Goal: Information Seeking & Learning: Learn about a topic

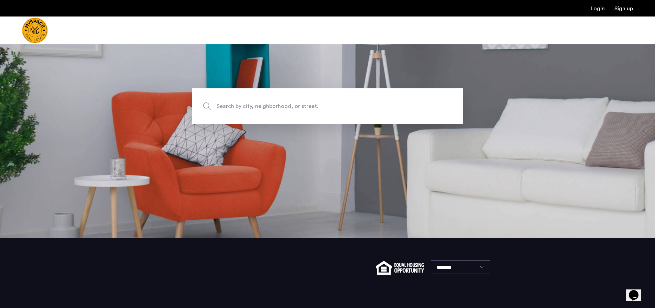
scroll to position [28, 0]
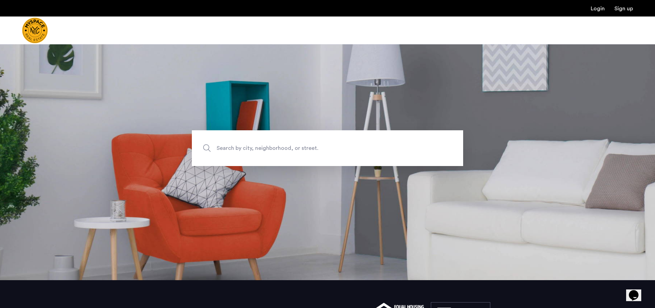
click at [286, 146] on span "Search by city, neighborhood, or street." at bounding box center [311, 148] width 190 height 9
click at [286, 146] on input "Search by city, neighborhood, or street." at bounding box center [327, 148] width 271 height 36
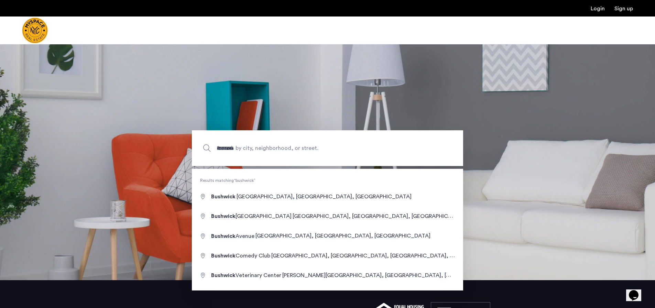
type input "**********"
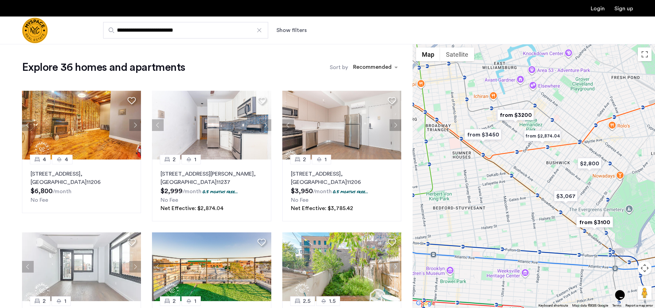
click at [528, 114] on img "from $3200" at bounding box center [515, 114] width 42 height 15
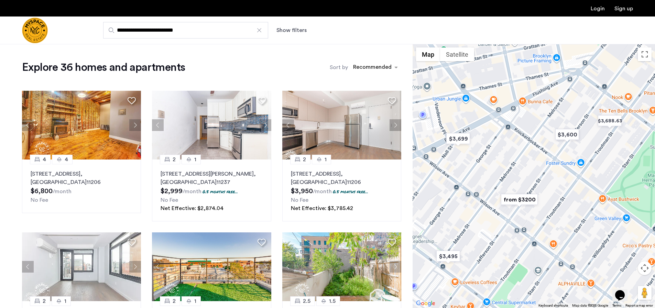
click at [519, 200] on img "from $3200" at bounding box center [519, 199] width 42 height 15
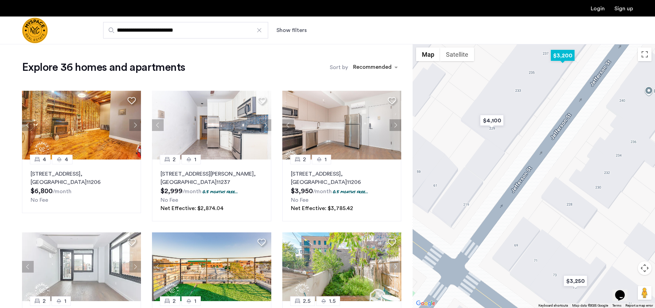
click at [559, 56] on img "$3,200" at bounding box center [562, 55] width 29 height 15
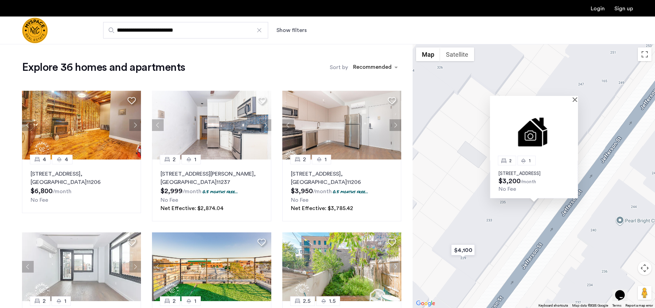
click at [515, 178] on span "$3,200" at bounding box center [509, 181] width 22 height 7
click at [512, 171] on p "237 Jefferson St, Unit 1F, Brooklyn, NY 11237" at bounding box center [533, 173] width 71 height 5
click at [577, 102] on img at bounding box center [534, 131] width 88 height 59
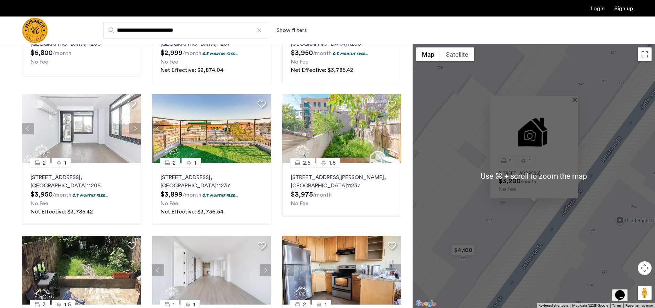
scroll to position [143, 0]
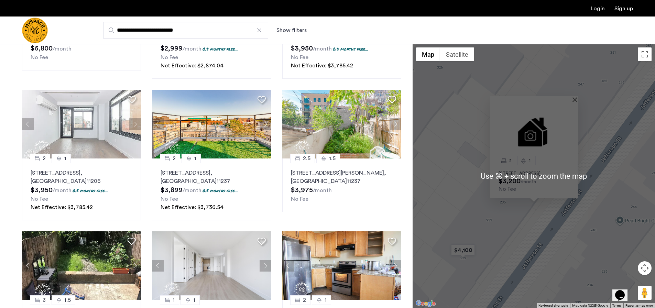
click at [645, 265] on button "Map camera controls" at bounding box center [644, 268] width 14 height 14
click at [631, 283] on div "Opens Chat This icon Opens the chat window." at bounding box center [623, 283] width 16 height 0
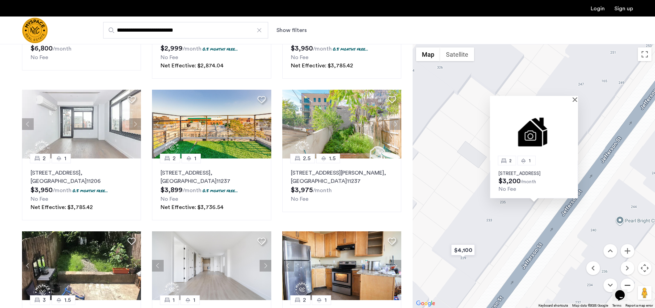
click at [629, 280] on button "Zoom out" at bounding box center [627, 285] width 14 height 14
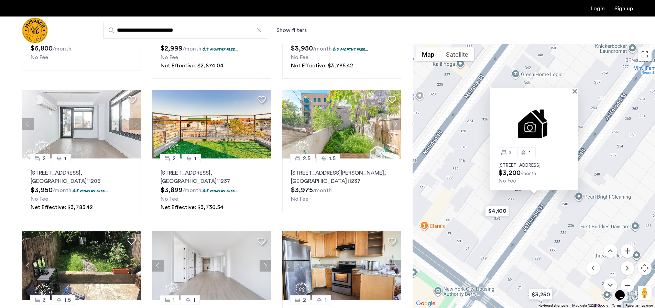
click at [629, 280] on button "Zoom out" at bounding box center [627, 285] width 14 height 14
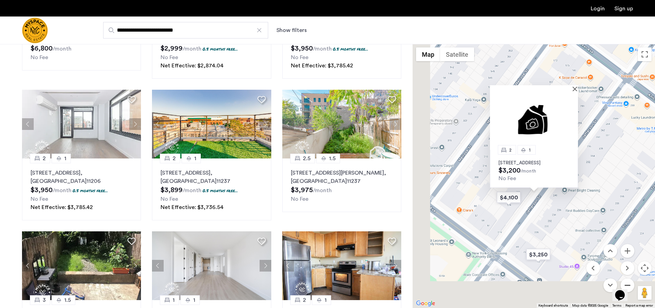
click at [629, 280] on button "Zoom out" at bounding box center [627, 285] width 14 height 14
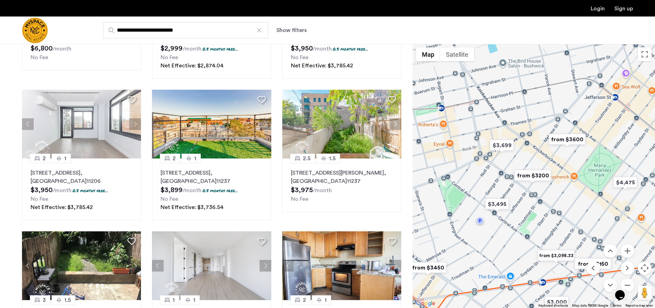
click at [609, 174] on div at bounding box center [533, 176] width 242 height 264
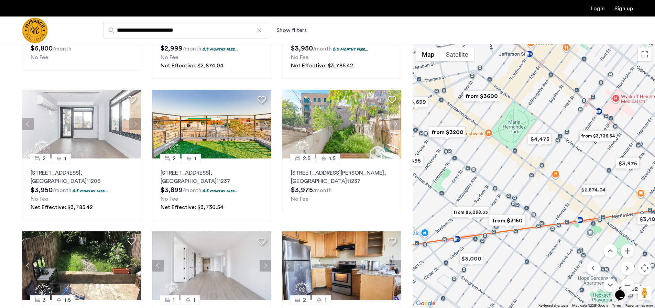
drag, startPoint x: 621, startPoint y: 148, endPoint x: 533, endPoint y: 102, distance: 99.1
click at [533, 102] on div at bounding box center [533, 176] width 242 height 264
click at [477, 218] on img "from $3,098.33" at bounding box center [470, 211] width 42 height 15
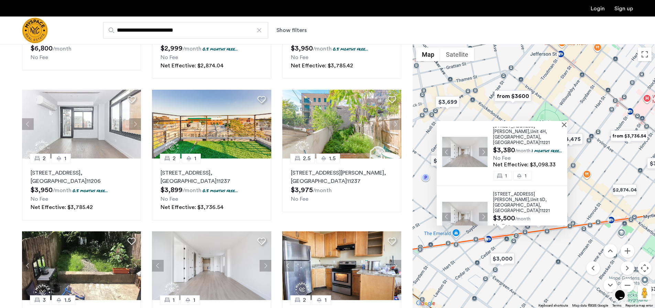
scroll to position [11, 0]
click at [563, 258] on div "649 Hart Street, Unit 4H, Brooklyn , NY 11221 $3,380 /month 1 months free... No…" at bounding box center [533, 176] width 242 height 264
click at [562, 122] on div at bounding box center [499, 124] width 126 height 6
click at [566, 124] on button "Close" at bounding box center [565, 124] width 5 height 5
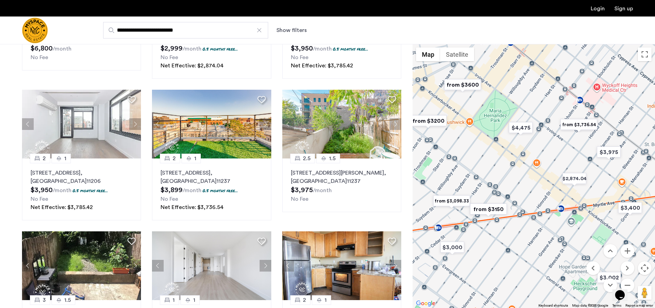
drag, startPoint x: 578, startPoint y: 182, endPoint x: 526, endPoint y: 169, distance: 53.0
click at [526, 169] on div "To navigate, press the arrow keys." at bounding box center [533, 176] width 242 height 264
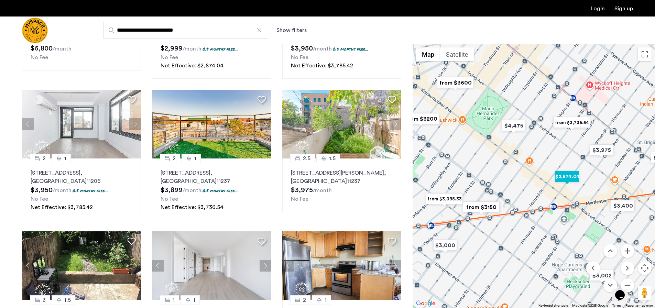
click at [566, 177] on img "$2,874.04" at bounding box center [566, 176] width 29 height 15
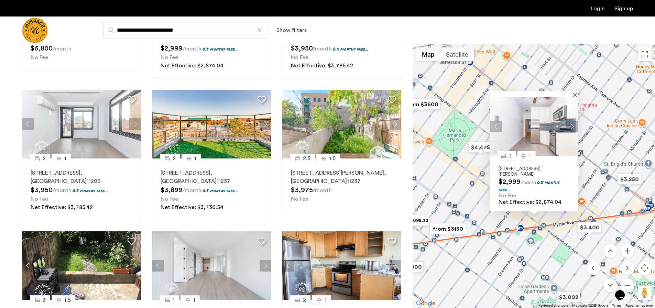
click at [573, 93] on div at bounding box center [534, 94] width 88 height 6
click at [575, 94] on button "Close" at bounding box center [575, 94] width 5 height 5
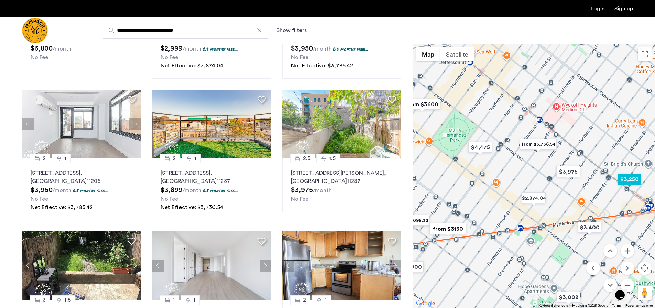
click at [637, 182] on img "$3,250" at bounding box center [628, 178] width 29 height 15
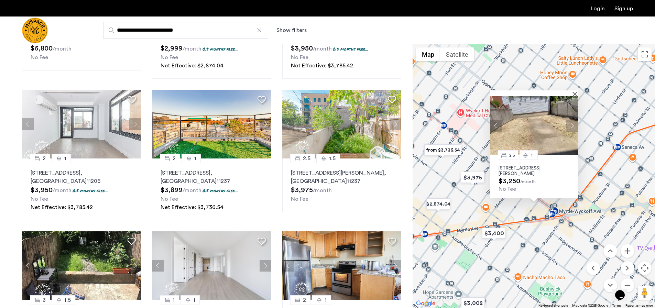
click at [543, 167] on p "291 Wyckoff Ave, Unit 1R, Brooklyn, NY 11237" at bounding box center [533, 170] width 71 height 11
click at [575, 96] on img at bounding box center [534, 125] width 88 height 59
click at [575, 92] on button "Close" at bounding box center [575, 93] width 5 height 5
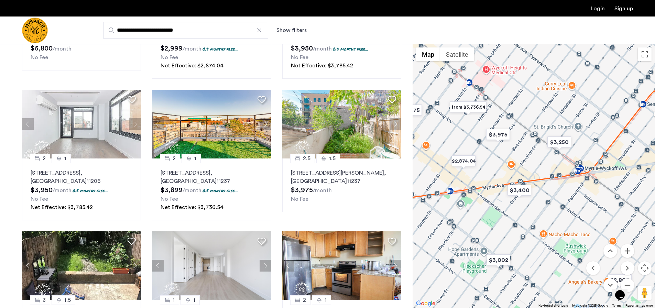
drag, startPoint x: 510, startPoint y: 190, endPoint x: 535, endPoint y: 145, distance: 52.3
click at [535, 145] on div at bounding box center [533, 176] width 242 height 264
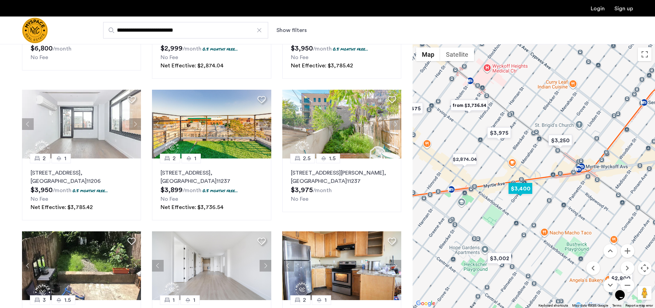
click at [522, 192] on img "$3,400" at bounding box center [519, 188] width 29 height 15
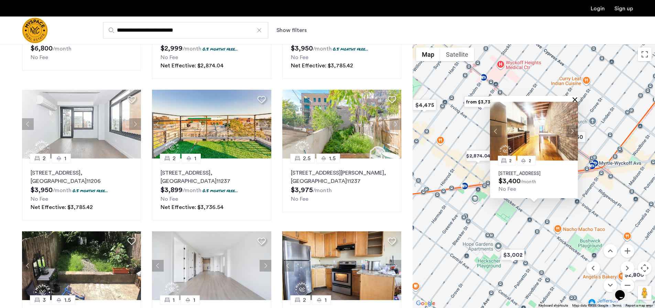
click at [574, 97] on button "Close" at bounding box center [575, 99] width 5 height 5
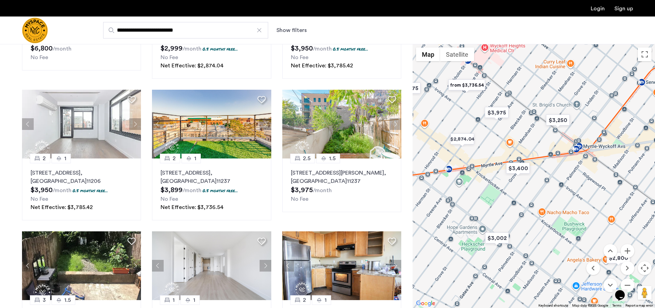
drag, startPoint x: 558, startPoint y: 236, endPoint x: 541, endPoint y: 218, distance: 25.0
click at [541, 218] on div "To navigate, press the arrow keys." at bounding box center [533, 176] width 242 height 264
click at [488, 242] on img "$3,002" at bounding box center [496, 237] width 29 height 15
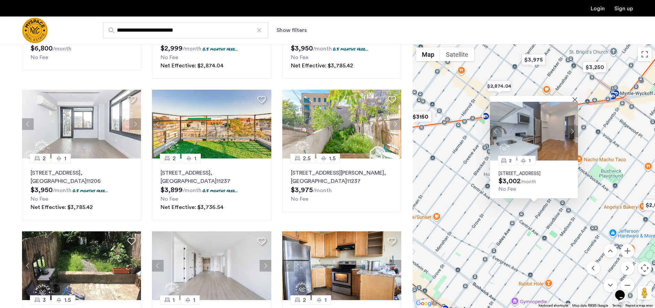
click at [576, 102] on img at bounding box center [534, 131] width 88 height 59
click at [573, 97] on button "Close" at bounding box center [575, 99] width 5 height 5
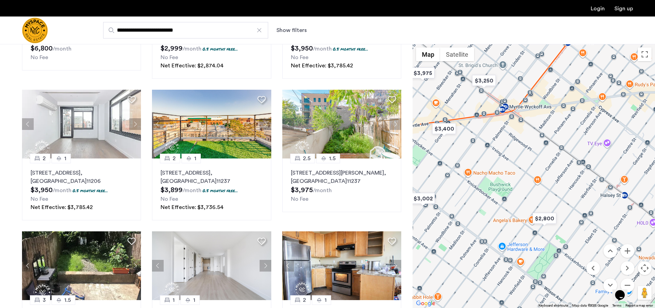
drag, startPoint x: 574, startPoint y: 161, endPoint x: 506, endPoint y: 187, distance: 72.8
click at [506, 187] on div at bounding box center [533, 176] width 242 height 264
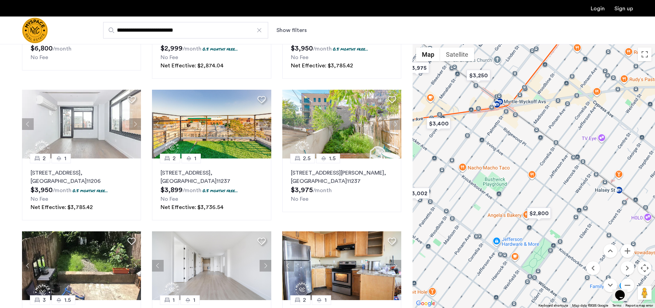
drag, startPoint x: 568, startPoint y: 211, endPoint x: 548, endPoint y: 207, distance: 20.4
click at [557, 205] on div at bounding box center [533, 176] width 242 height 264
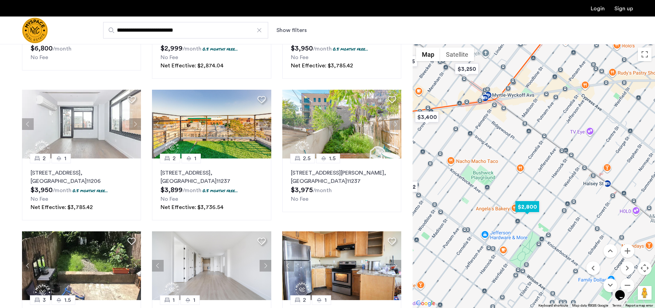
click at [534, 207] on img "$2,800" at bounding box center [526, 206] width 29 height 15
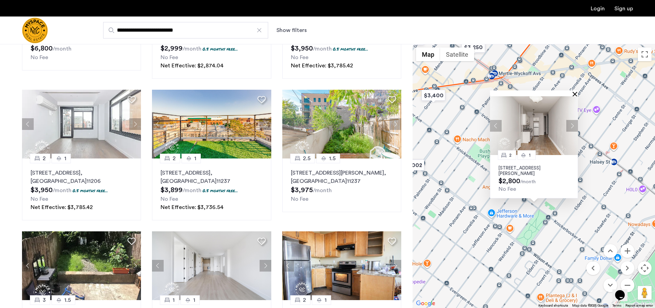
click at [574, 93] on button "Close" at bounding box center [575, 93] width 5 height 5
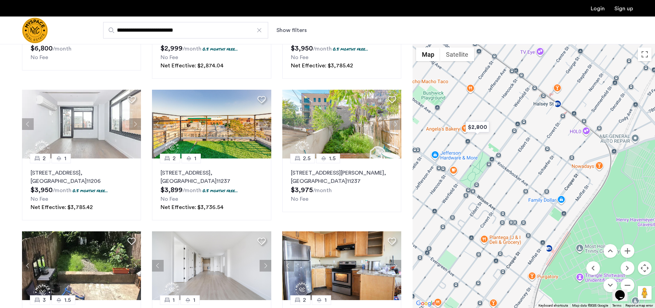
drag, startPoint x: 580, startPoint y: 232, endPoint x: 523, endPoint y: 172, distance: 82.9
click at [522, 173] on div at bounding box center [533, 176] width 242 height 264
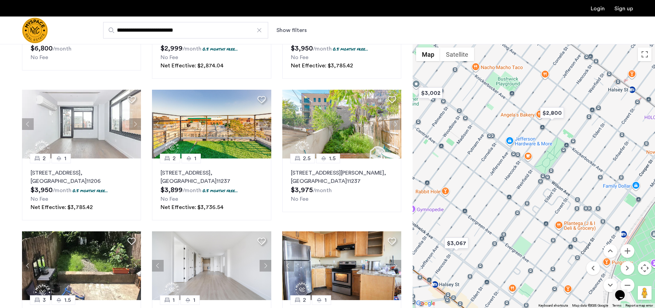
drag, startPoint x: 554, startPoint y: 146, endPoint x: 594, endPoint y: 176, distance: 50.7
click at [612, 134] on div at bounding box center [533, 176] width 242 height 264
click at [454, 248] on img "$3,067" at bounding box center [456, 242] width 29 height 15
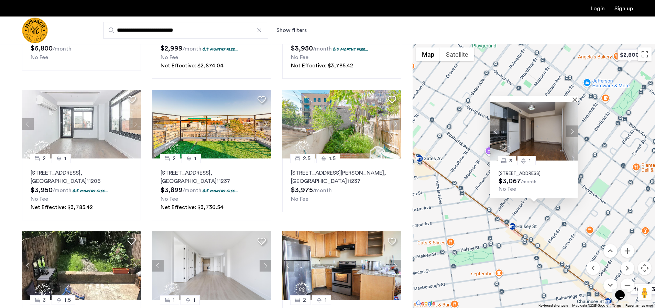
click at [518, 171] on p "1223 Bushwick Ave, Unit 5B, Brooklyn, NY 11221" at bounding box center [533, 173] width 71 height 5
click at [575, 97] on button "Close" at bounding box center [575, 99] width 5 height 5
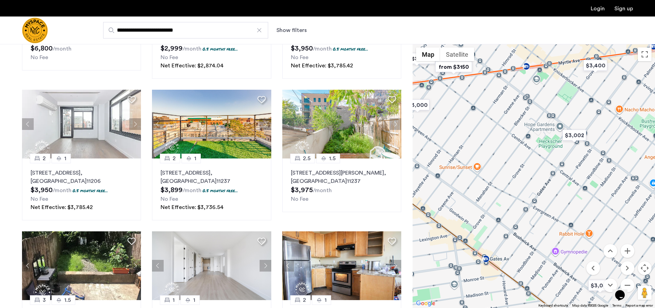
drag, startPoint x: 499, startPoint y: 94, endPoint x: 565, endPoint y: 196, distance: 120.8
click at [565, 196] on div at bounding box center [533, 176] width 242 height 264
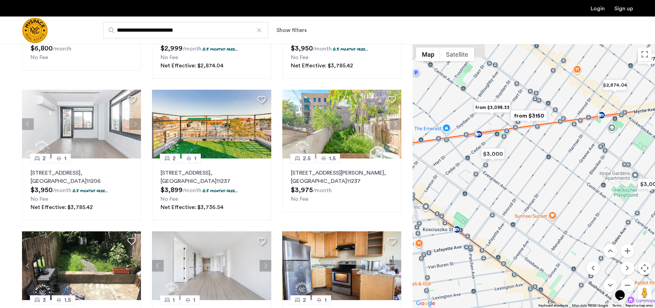
drag, startPoint x: 471, startPoint y: 146, endPoint x: 552, endPoint y: 197, distance: 95.2
click at [552, 197] on div at bounding box center [533, 176] width 242 height 264
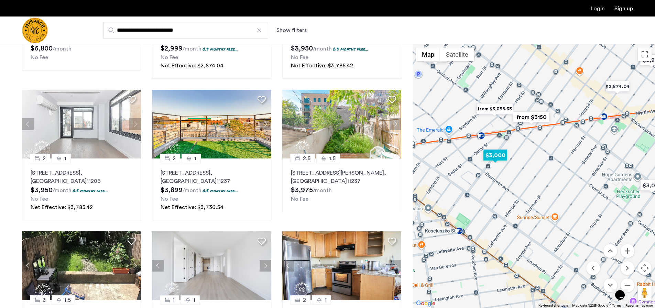
click at [498, 156] on img "$3,000" at bounding box center [494, 154] width 29 height 15
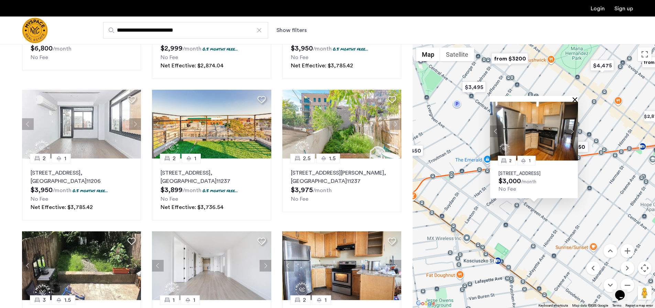
click at [576, 97] on button "Close" at bounding box center [575, 99] width 5 height 5
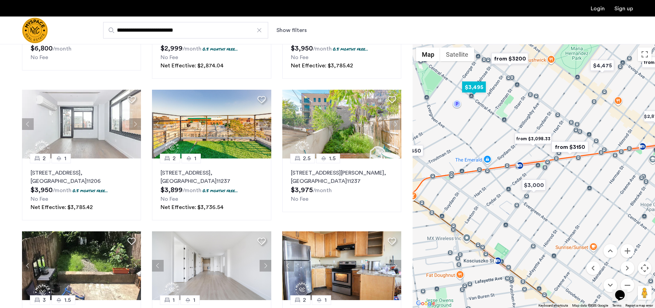
click at [480, 86] on img "$3,495" at bounding box center [473, 86] width 29 height 15
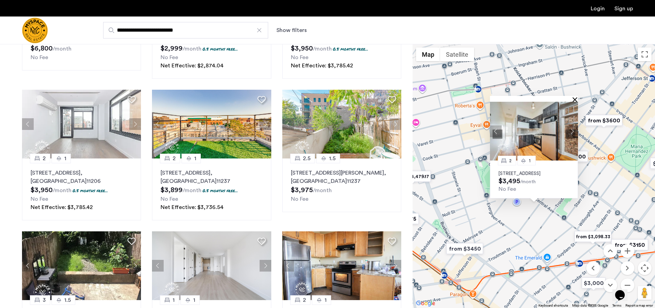
click at [574, 97] on button "Close" at bounding box center [575, 99] width 5 height 5
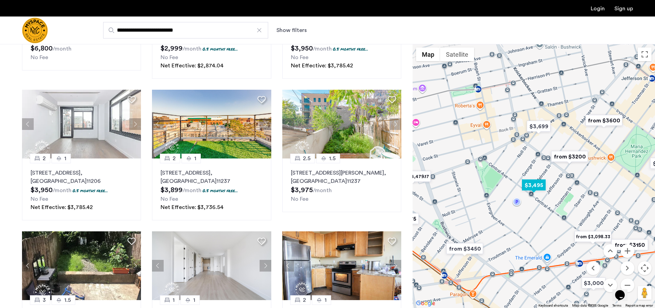
click at [539, 184] on img "$3,495" at bounding box center [533, 184] width 29 height 15
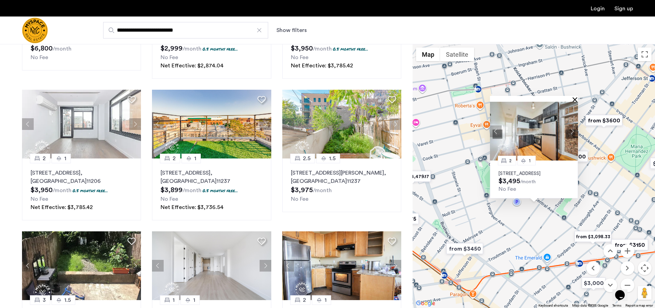
click at [574, 97] on button "Close" at bounding box center [575, 99] width 5 height 5
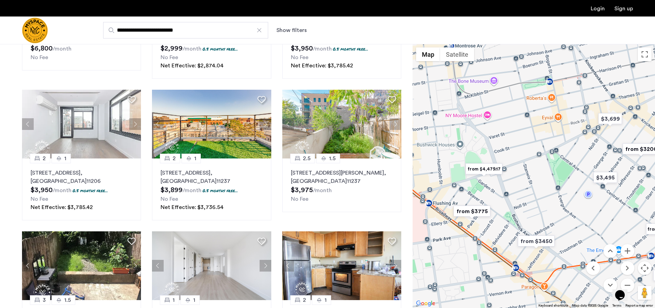
drag, startPoint x: 533, startPoint y: 138, endPoint x: 564, endPoint y: 134, distance: 31.9
click at [564, 134] on div at bounding box center [533, 176] width 242 height 264
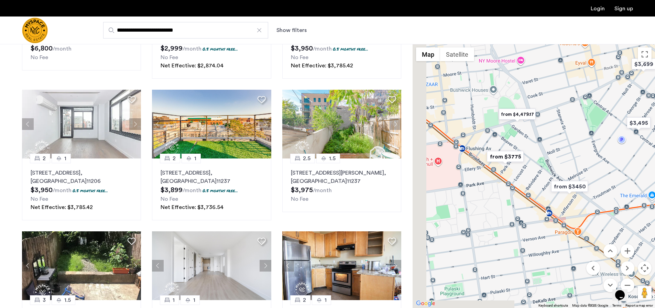
drag, startPoint x: 524, startPoint y: 154, endPoint x: 562, endPoint y: 82, distance: 80.7
click at [562, 82] on div at bounding box center [533, 176] width 242 height 264
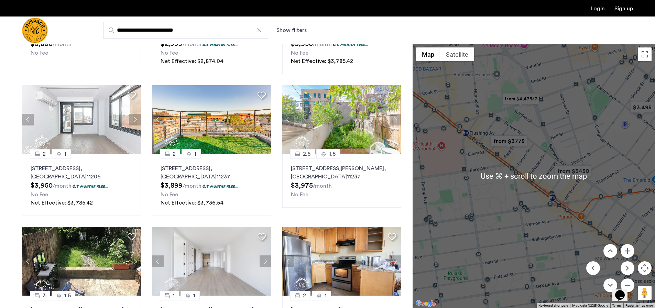
scroll to position [152, 0]
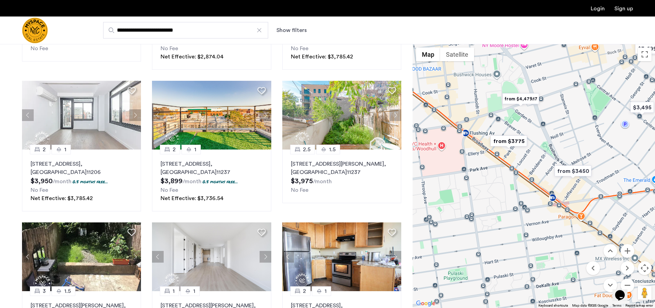
click at [631, 283] on div "Opens Chat This icon Opens the chat window." at bounding box center [623, 283] width 16 height 0
click at [630, 283] on div "Opens Chat This icon Opens the chat window." at bounding box center [623, 283] width 16 height 0
click at [627, 289] on button "Opens Chat This icon Opens the chat window." at bounding box center [619, 295] width 15 height 12
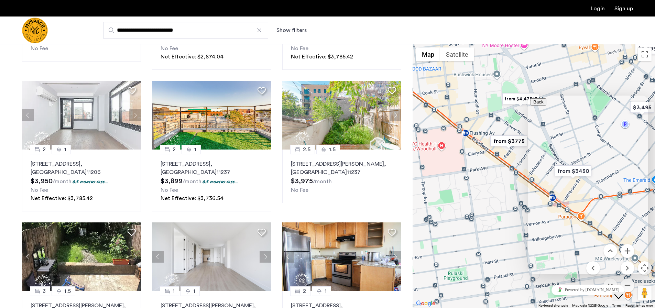
click at [621, 292] on icon "Close Chat This icon closes the chat window." at bounding box center [618, 296] width 8 height 8
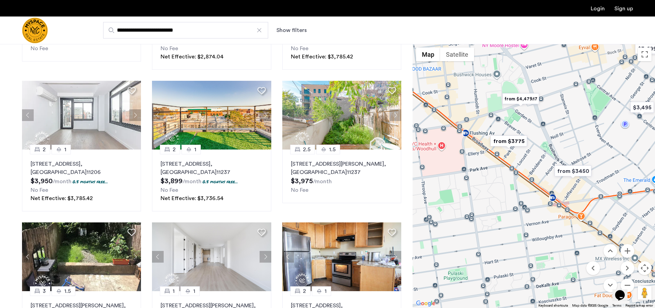
click at [629, 283] on div "Opens Chat This icon Opens the chat window." at bounding box center [623, 283] width 16 height 0
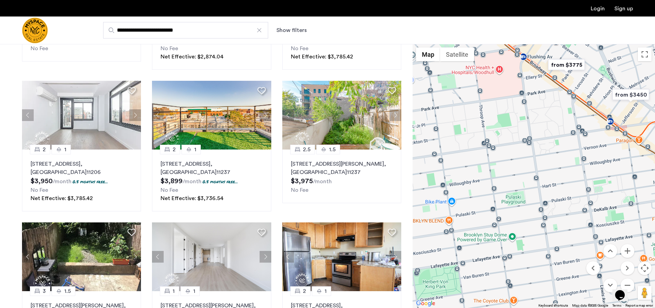
drag, startPoint x: 543, startPoint y: 164, endPoint x: 594, endPoint y: 100, distance: 81.9
click at [594, 100] on div at bounding box center [533, 176] width 242 height 264
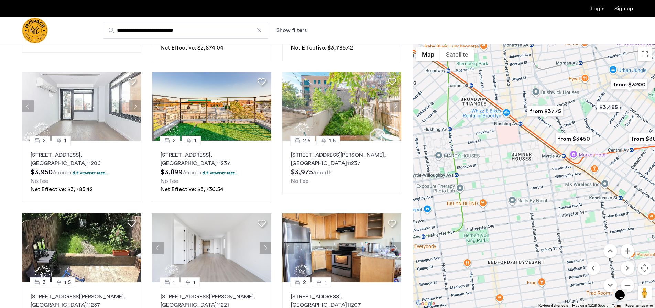
drag, startPoint x: 532, startPoint y: 175, endPoint x: 526, endPoint y: 182, distance: 9.3
click at [526, 182] on div at bounding box center [533, 176] width 242 height 264
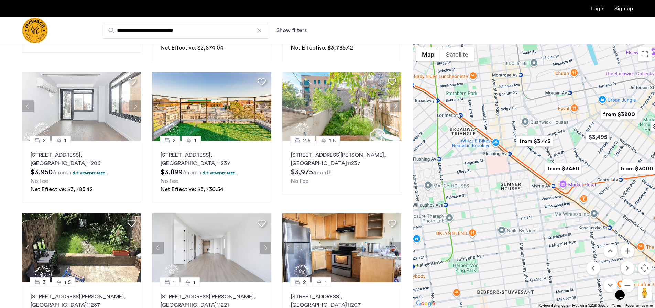
drag, startPoint x: 523, startPoint y: 164, endPoint x: 498, endPoint y: 189, distance: 35.0
click at [498, 189] on div at bounding box center [533, 176] width 242 height 264
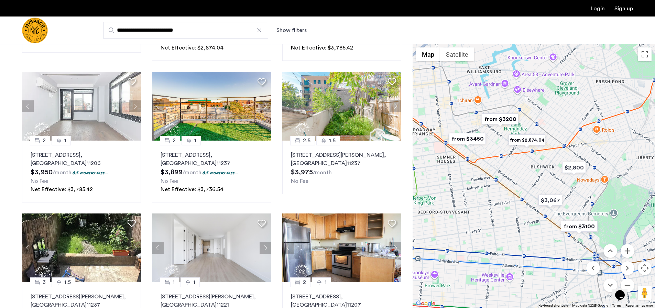
drag, startPoint x: 545, startPoint y: 195, endPoint x: 495, endPoint y: 169, distance: 56.3
click at [495, 169] on div at bounding box center [533, 176] width 242 height 264
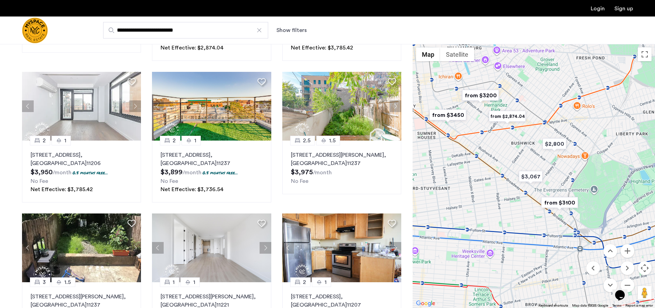
drag, startPoint x: 515, startPoint y: 174, endPoint x: 493, endPoint y: 145, distance: 36.8
click at [493, 145] on div at bounding box center [533, 176] width 242 height 264
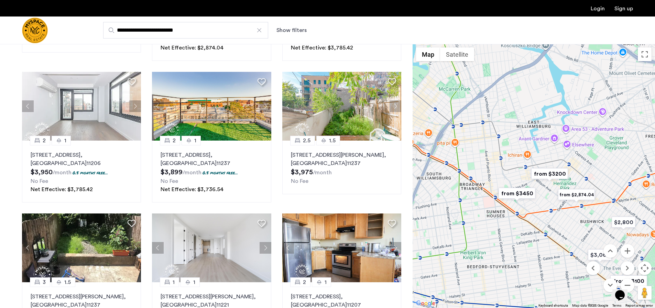
drag, startPoint x: 534, startPoint y: 142, endPoint x: 603, endPoint y: 223, distance: 106.0
click at [603, 223] on div at bounding box center [533, 176] width 242 height 264
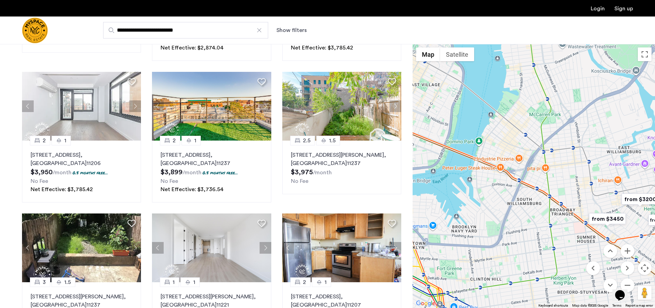
drag, startPoint x: 490, startPoint y: 140, endPoint x: 578, endPoint y: 166, distance: 91.8
click at [578, 166] on div at bounding box center [533, 176] width 242 height 264
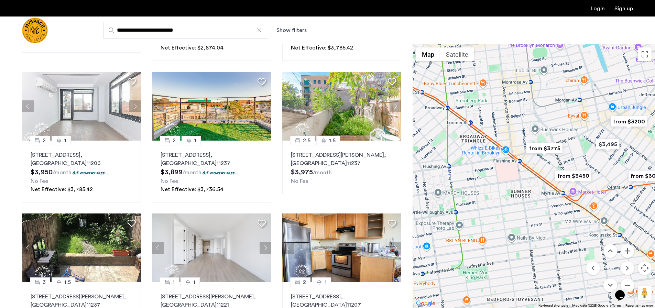
drag, startPoint x: 560, startPoint y: 163, endPoint x: 514, endPoint y: 83, distance: 91.6
click at [514, 83] on div at bounding box center [533, 176] width 242 height 264
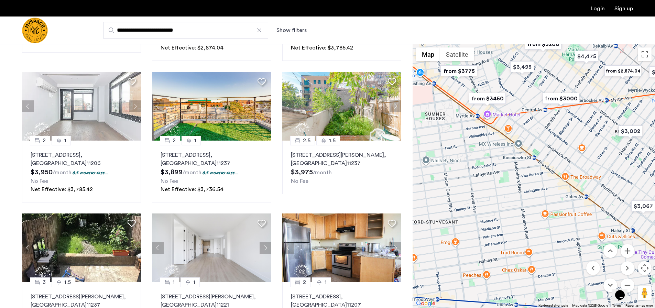
drag, startPoint x: 548, startPoint y: 208, endPoint x: 473, endPoint y: 141, distance: 100.0
click at [473, 141] on div at bounding box center [533, 176] width 242 height 264
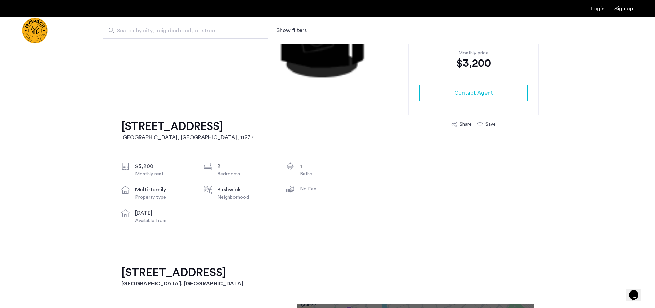
scroll to position [84, 0]
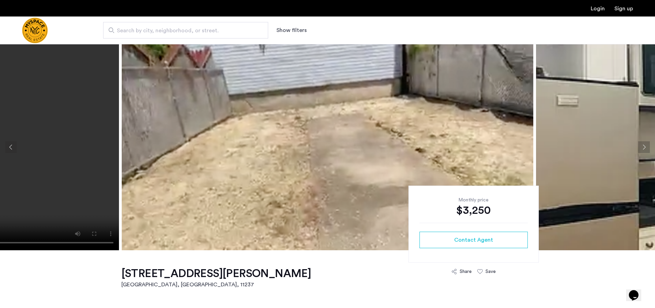
click at [365, 145] on img at bounding box center [327, 147] width 411 height 206
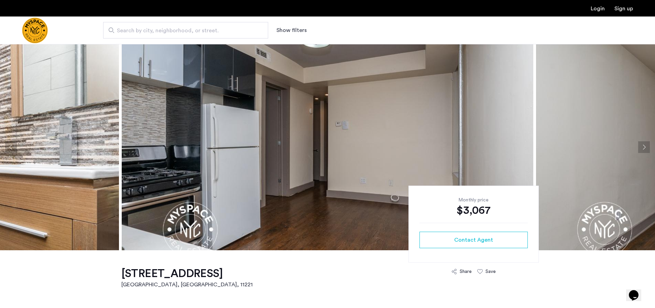
click at [424, 116] on img at bounding box center [327, 147] width 411 height 206
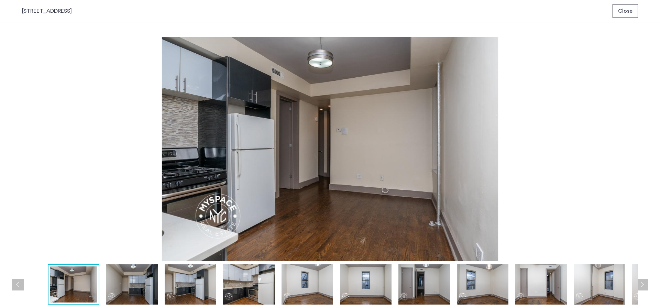
click at [561, 110] on img at bounding box center [330, 149] width 616 height 224
